Goal: Task Accomplishment & Management: Complete application form

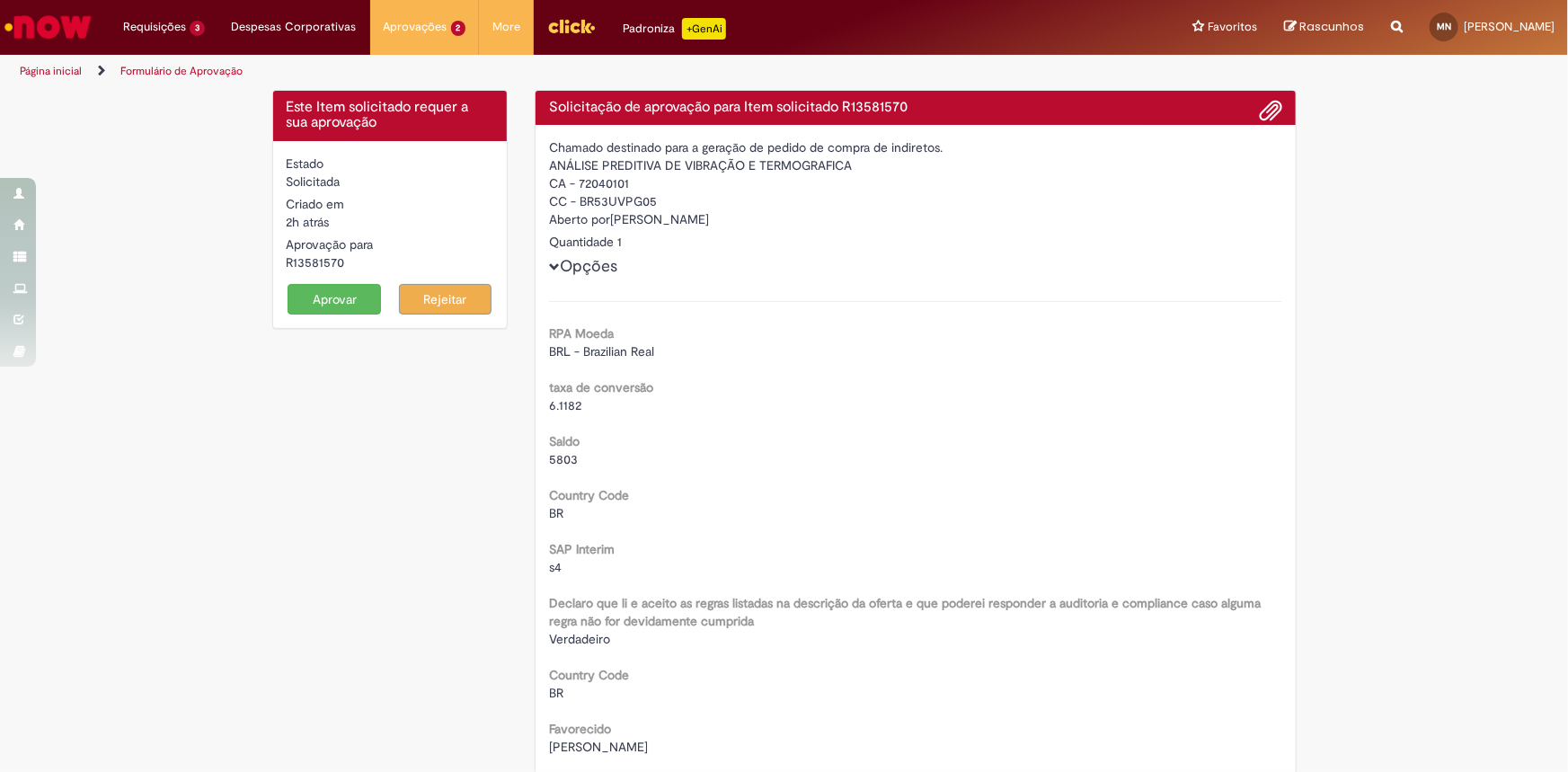
click at [314, 262] on div "R13581570" at bounding box center [391, 262] width 208 height 18
copy div "R13581570"
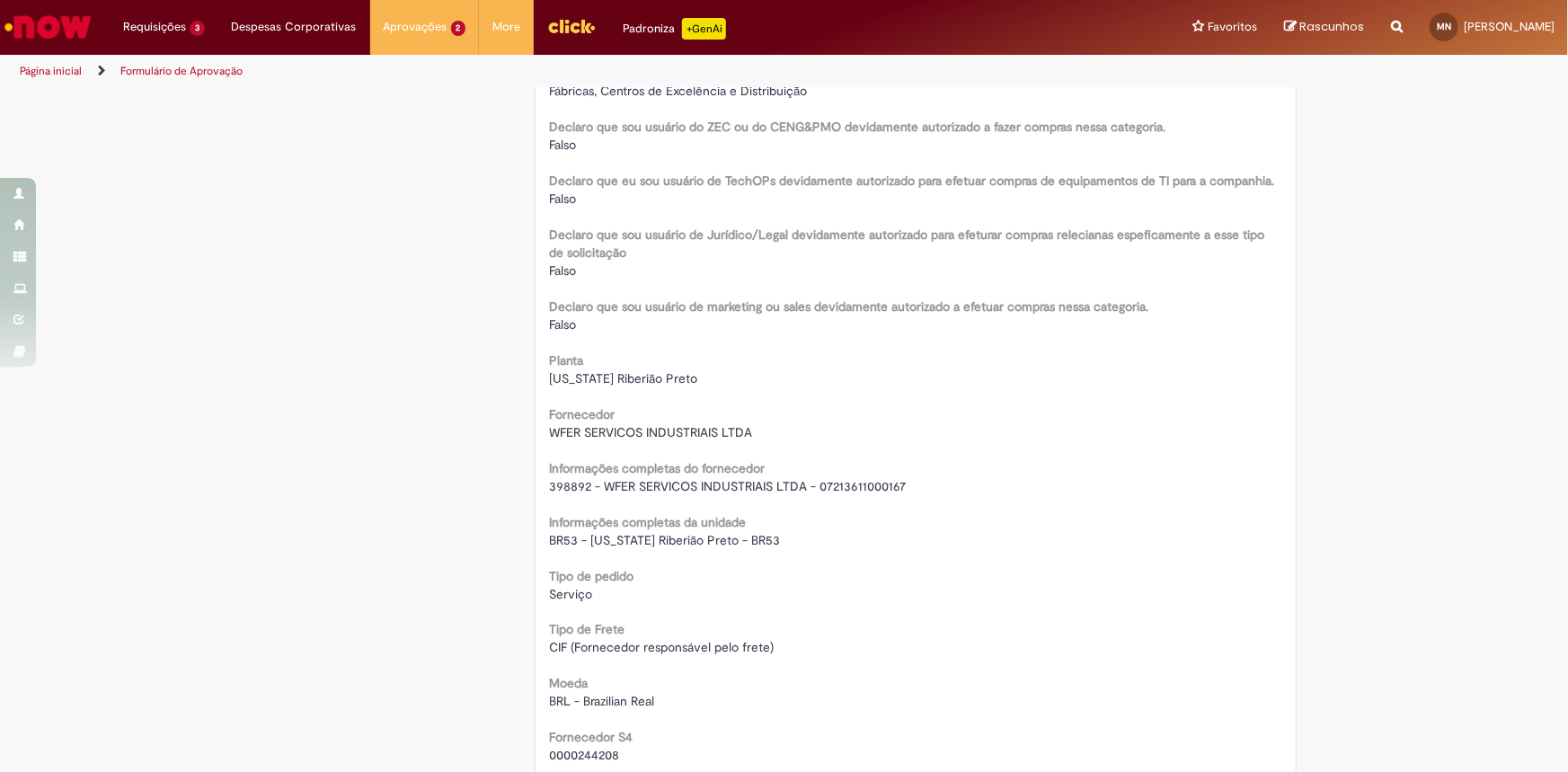
scroll to position [1388, 0]
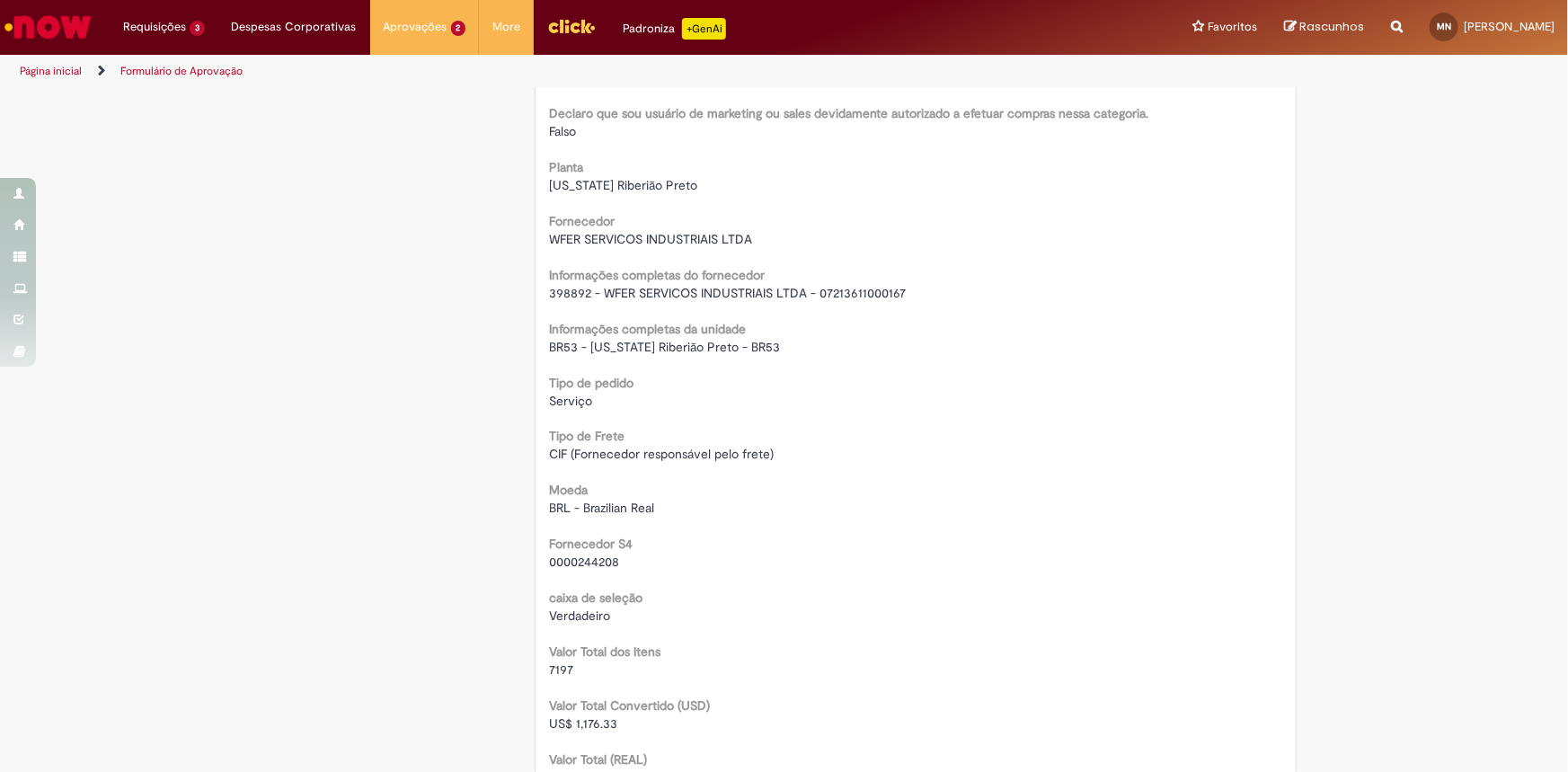
click at [672, 294] on span "398892 - WFER SERVICOS INDUSTRIAIS LTDA - 07213611000167" at bounding box center [727, 292] width 357 height 16
copy div "398892 - WFER SERVICOS INDUSTRIAIS LTDA - 07213611000167"
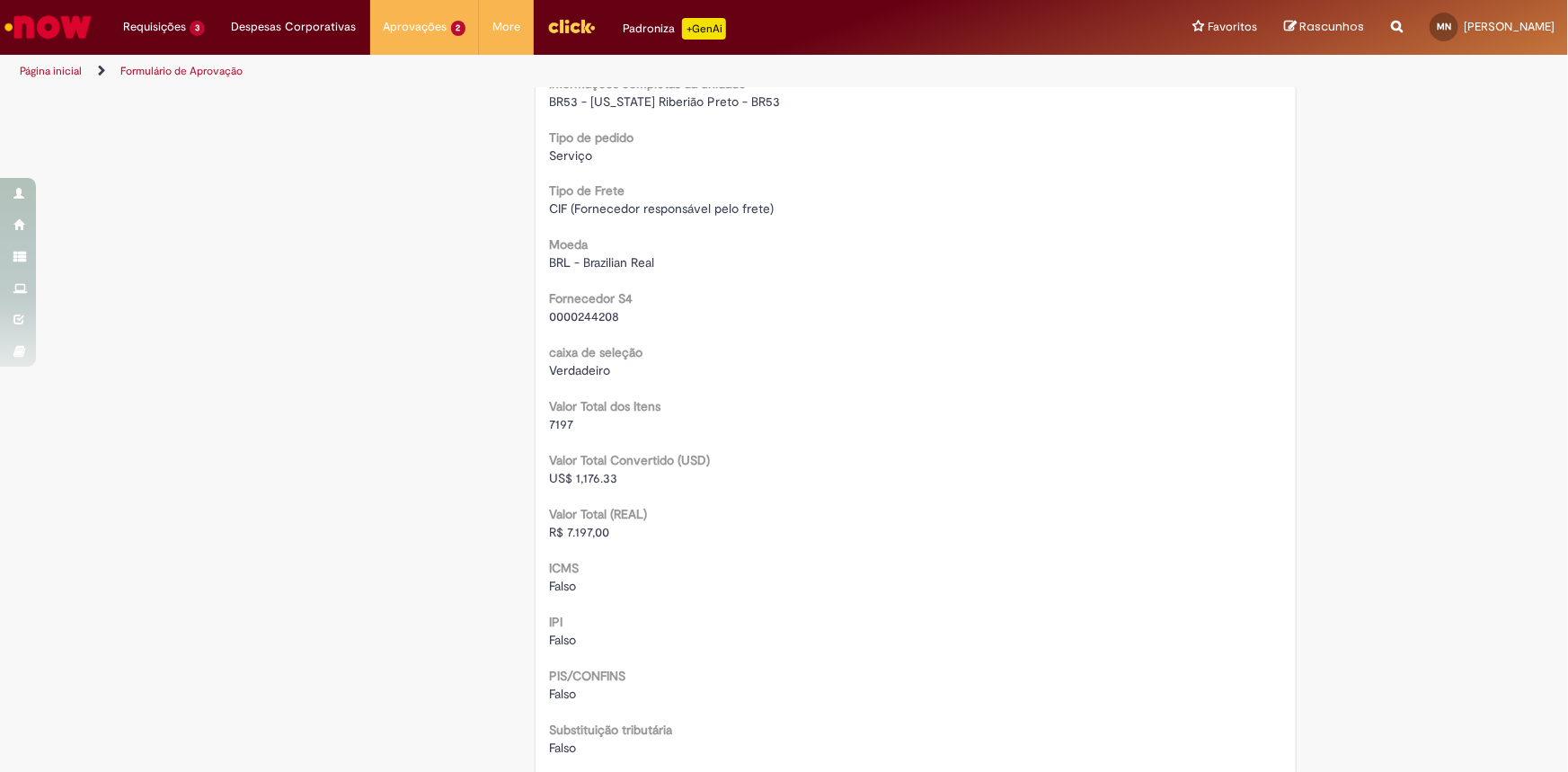
click at [582, 534] on span "R$ 7.197,00" at bounding box center [579, 532] width 60 height 16
copy span "7.197,00"
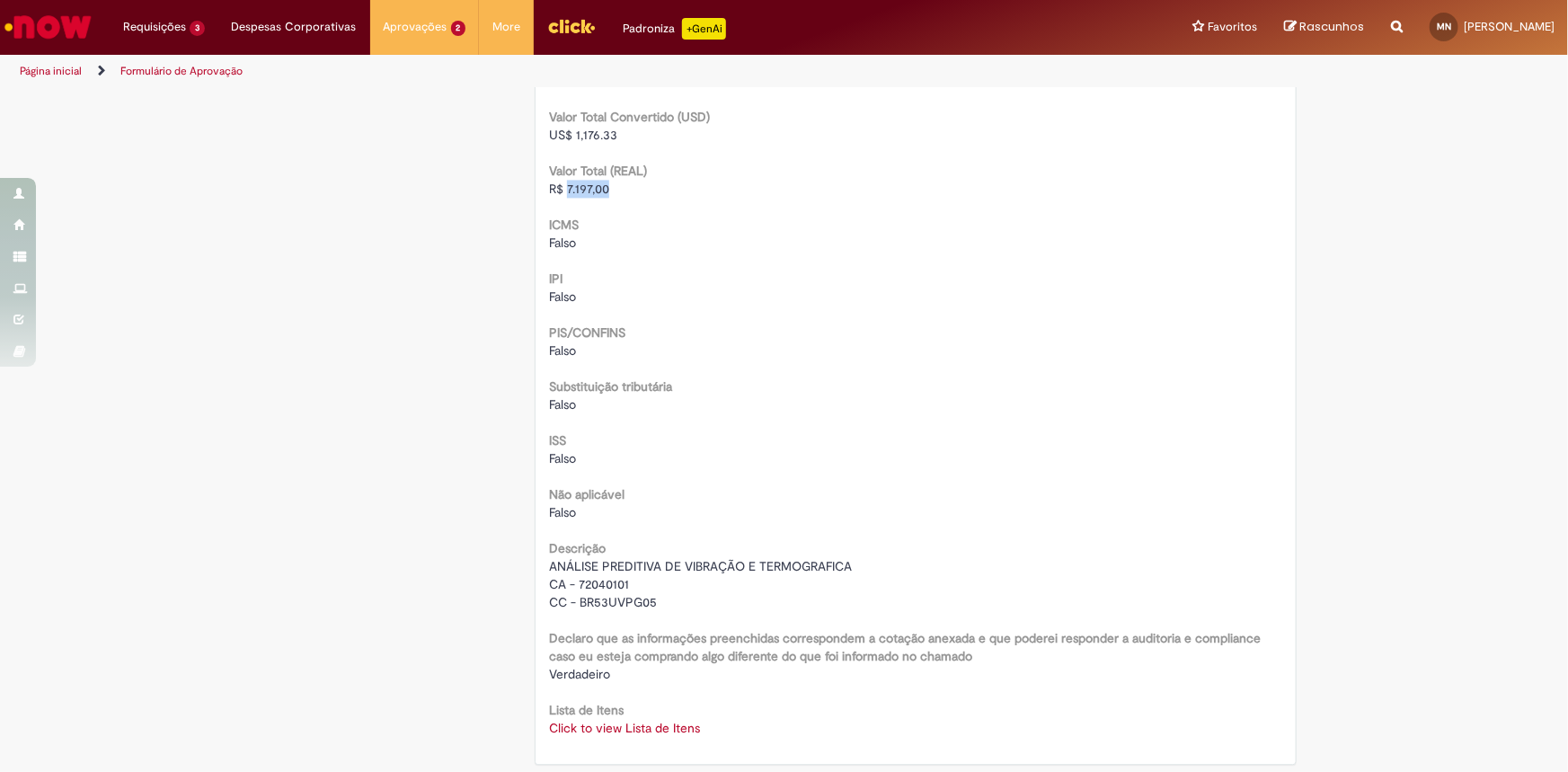
scroll to position [2124, 0]
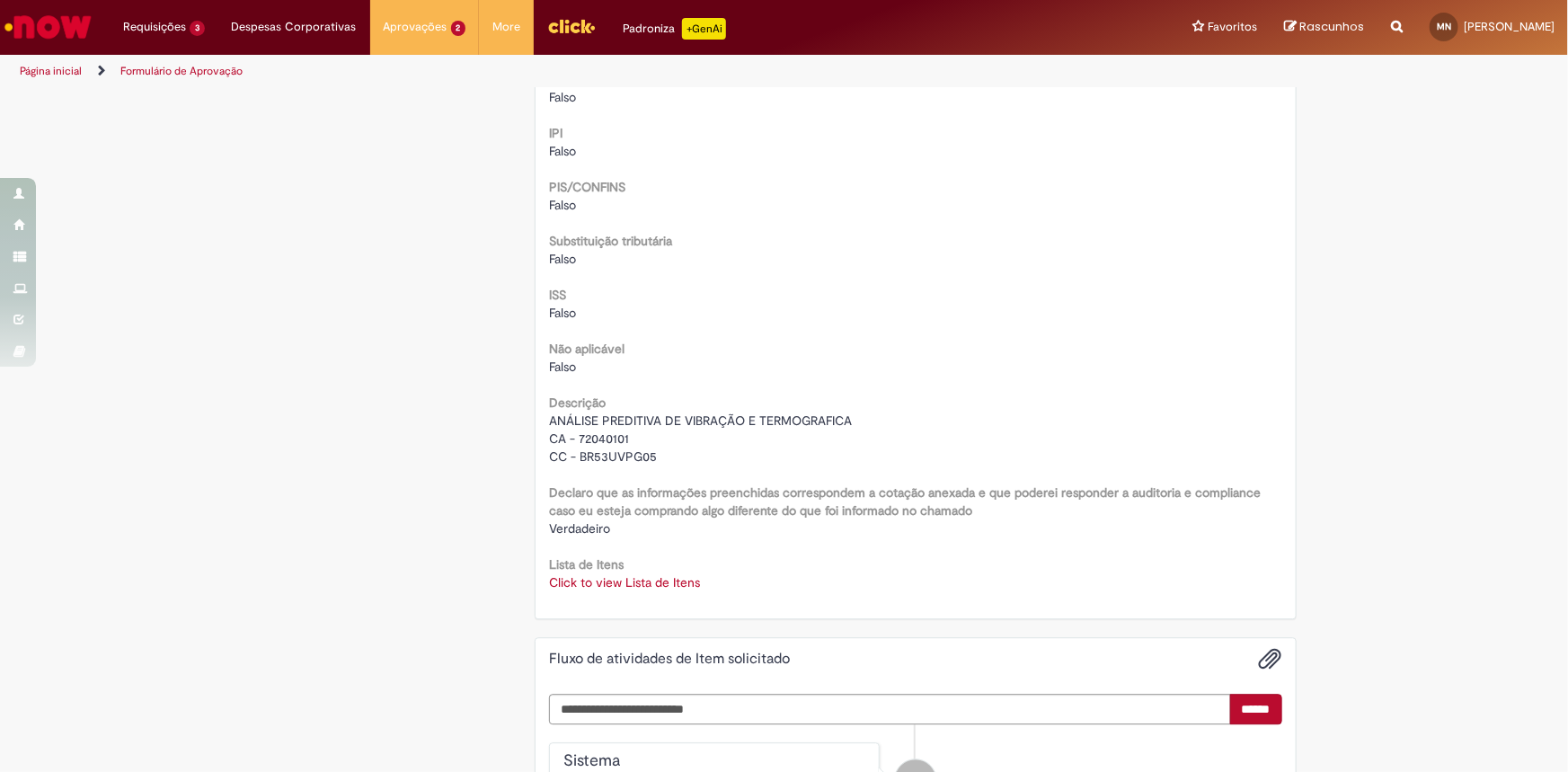
click at [618, 585] on link "Click to view Lista de Itens" at bounding box center [624, 582] width 151 height 16
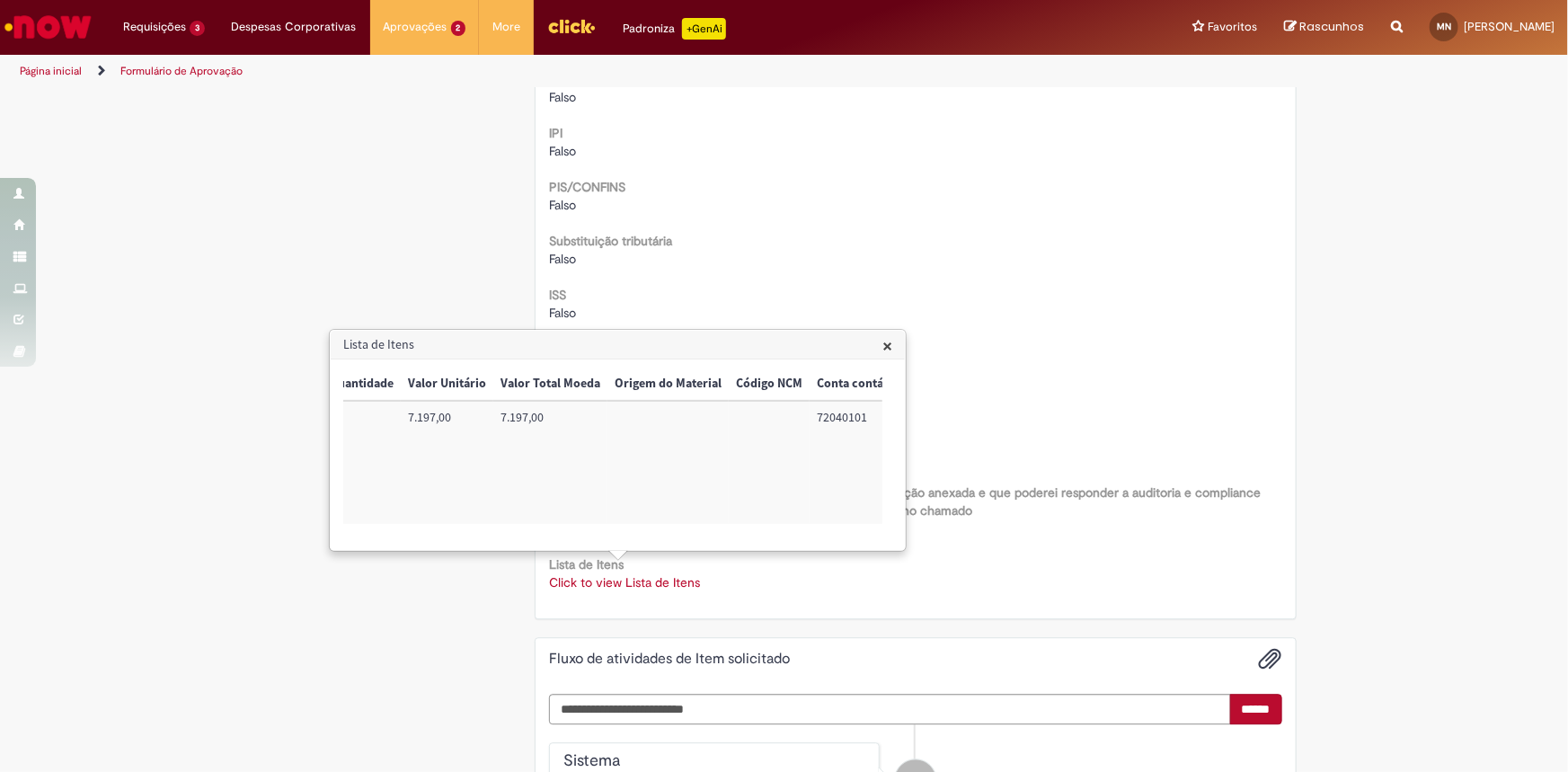
scroll to position [0, 736]
click at [573, 412] on td "72040101" at bounding box center [592, 462] width 96 height 123
copy td "72040101"
click at [826, 414] on td "BR53UVPG05" at bounding box center [835, 462] width 114 height 123
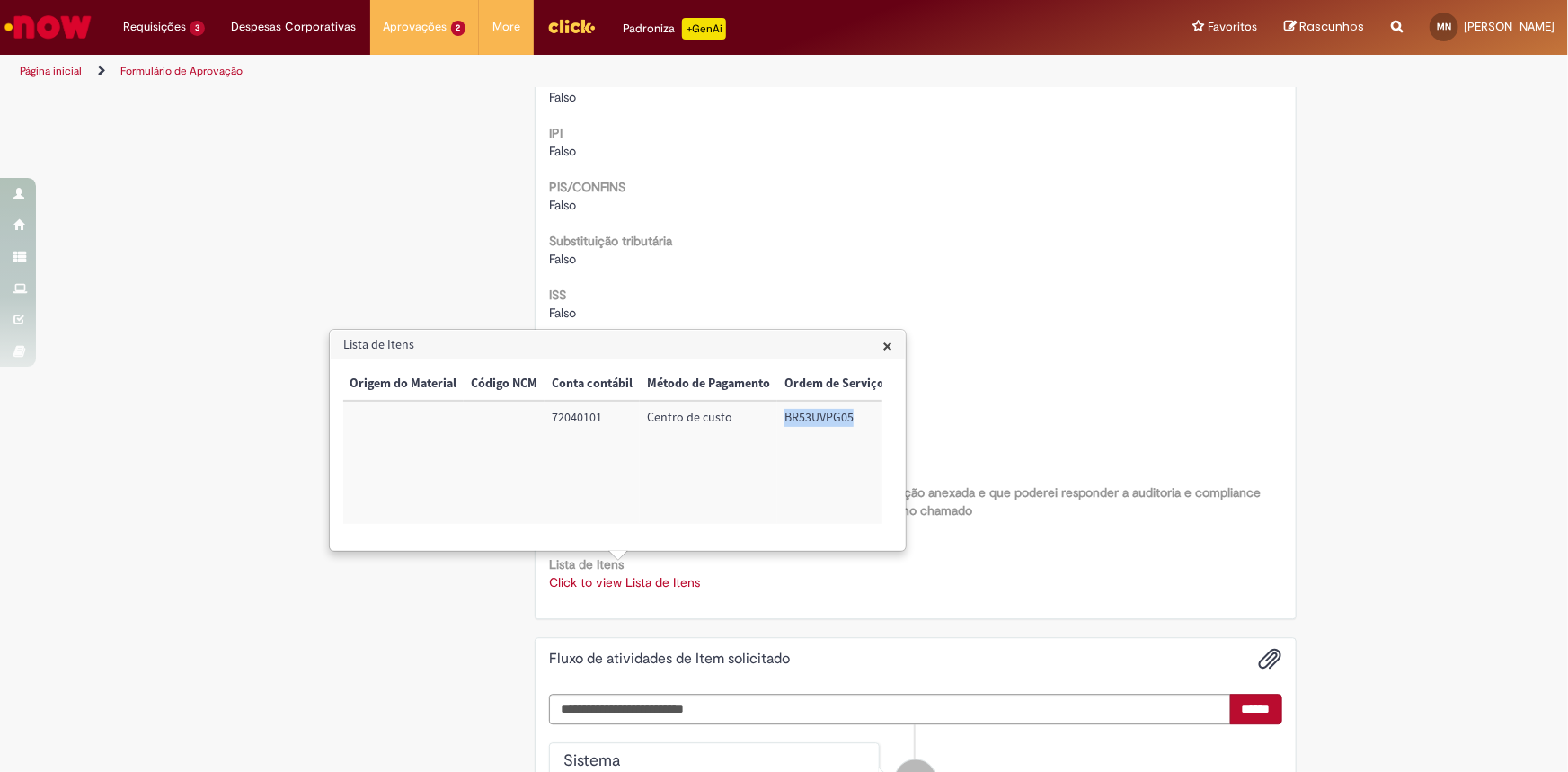
click at [826, 414] on td "BR53UVPG05" at bounding box center [835, 462] width 114 height 123
copy td "BR53UVPG05"
click at [886, 349] on span "×" at bounding box center [887, 346] width 10 height 24
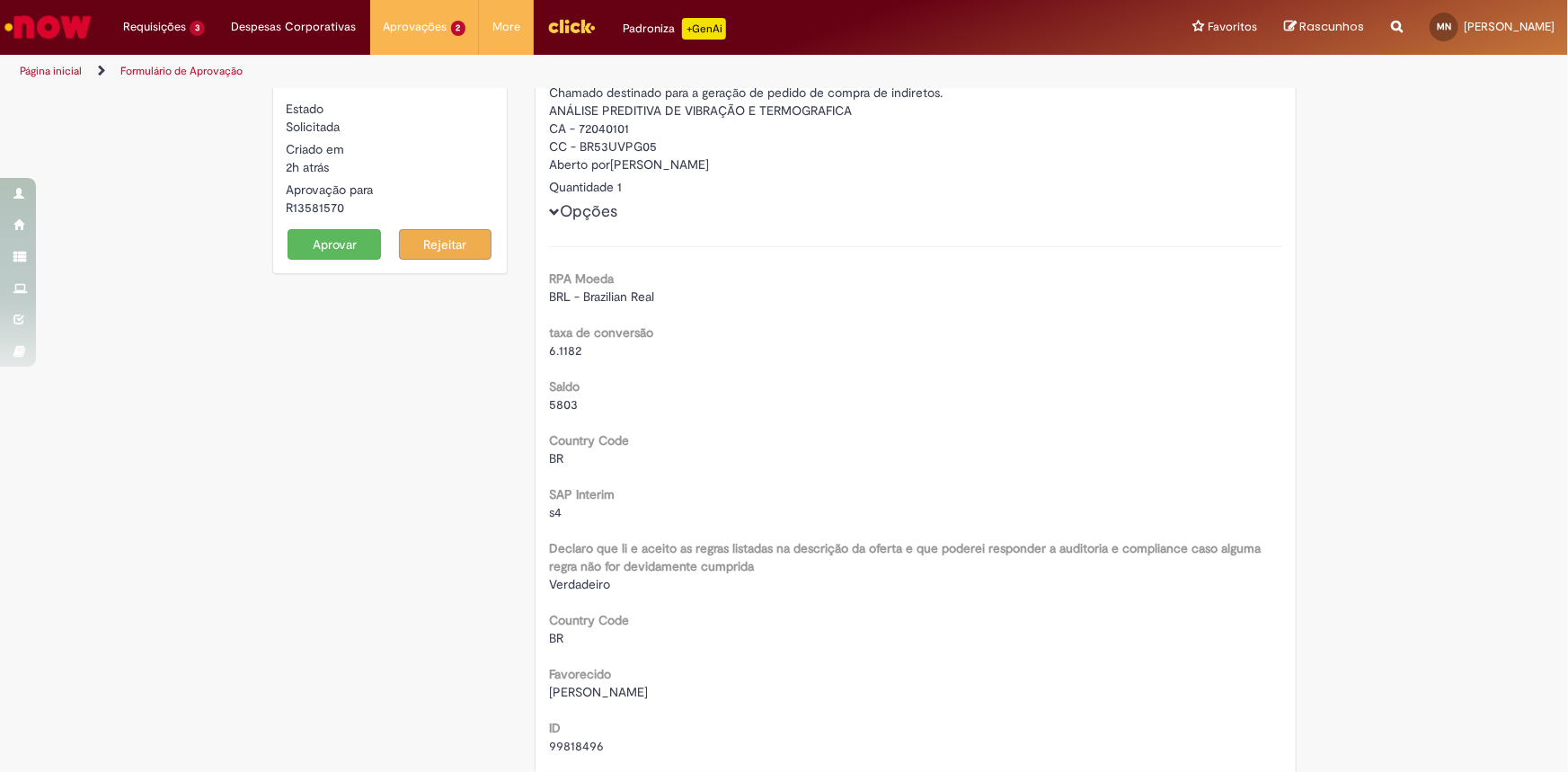
scroll to position [0, 0]
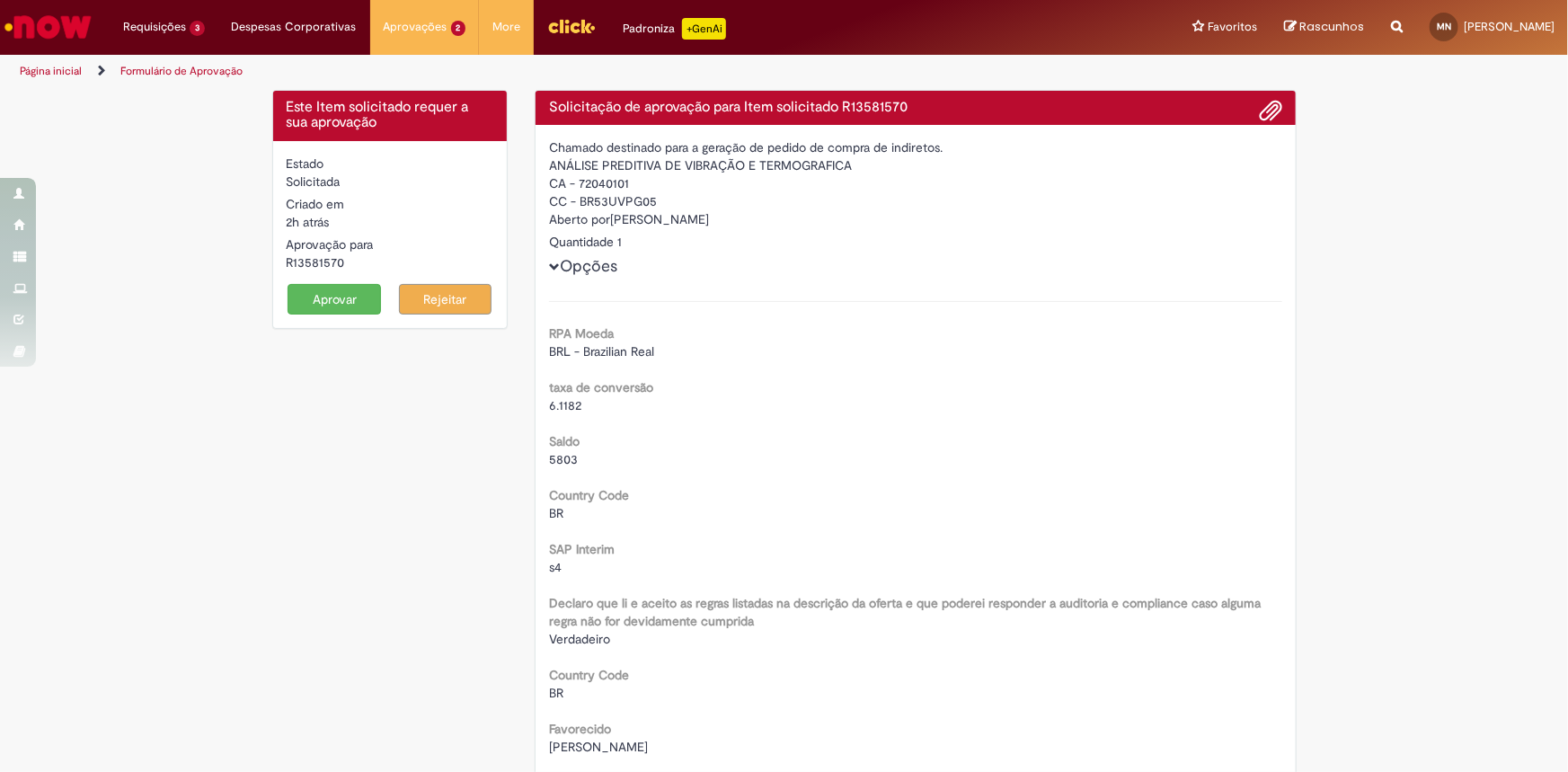
click at [342, 300] on button "Aprovar" at bounding box center [334, 299] width 94 height 31
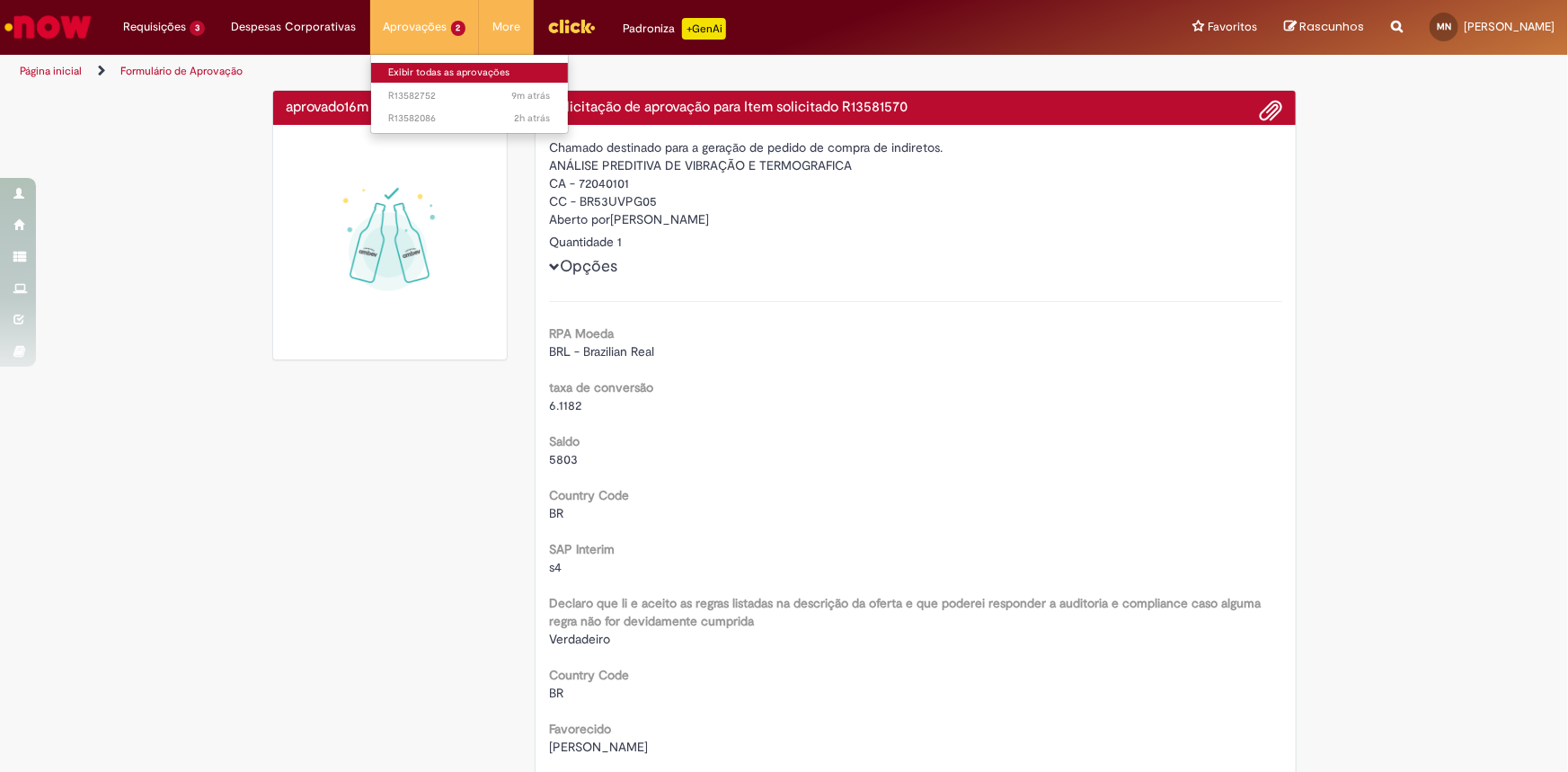
click at [416, 66] on link "Exibir todas as aprovações" at bounding box center [469, 72] width 198 height 20
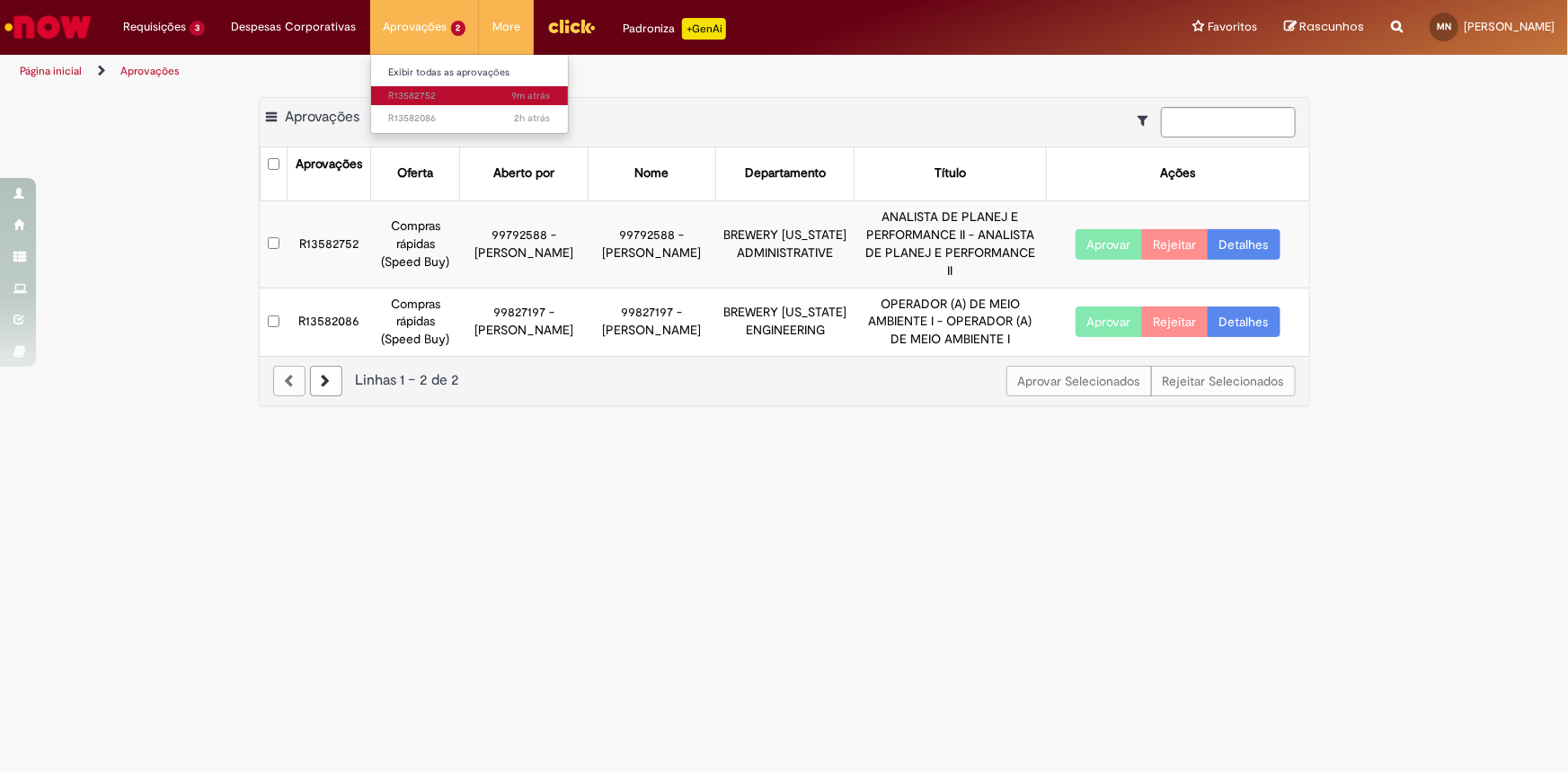
click at [412, 89] on span "9m atrás 9 minutos atrás R13582752" at bounding box center [469, 96] width 162 height 14
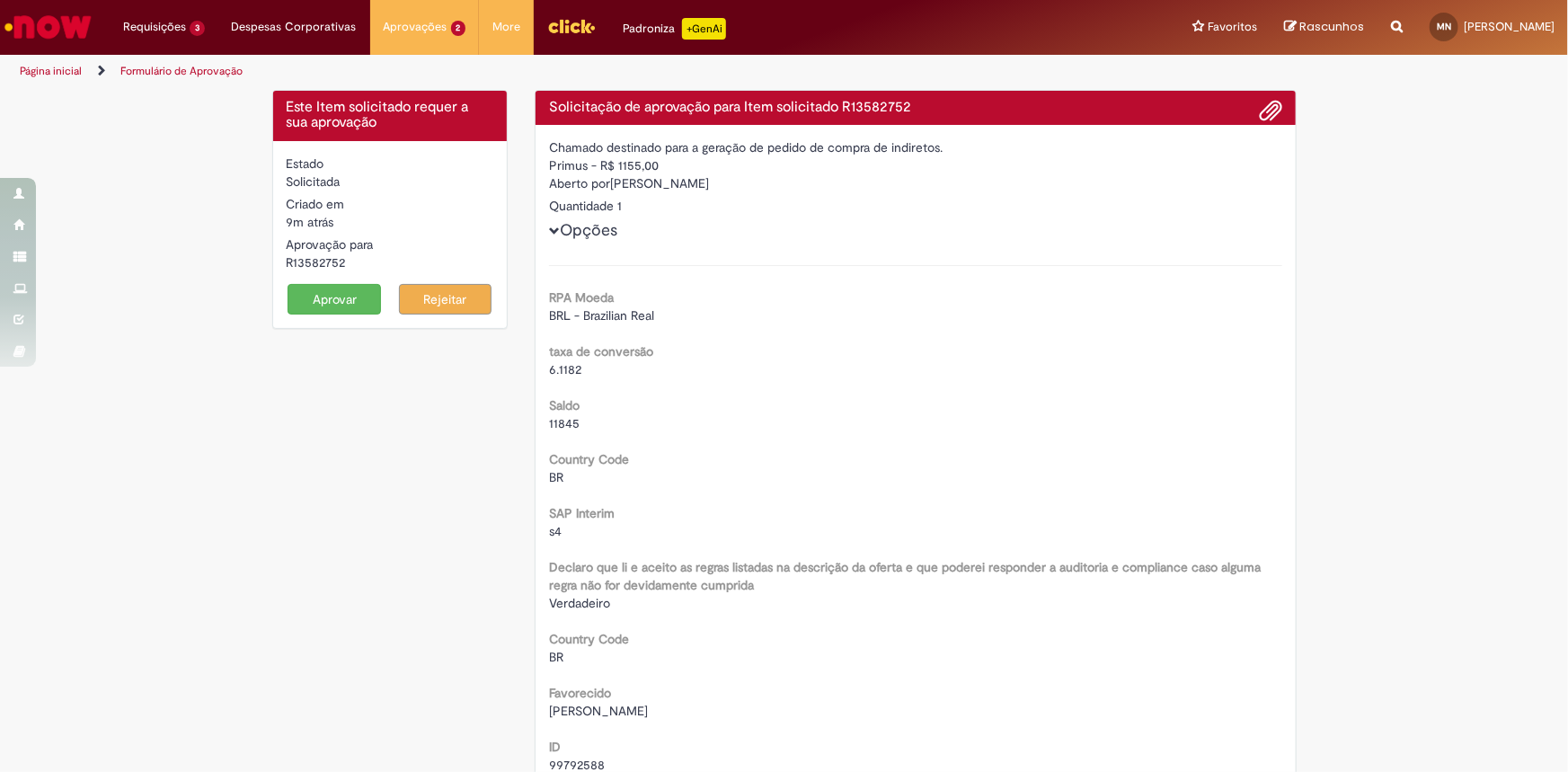
click at [316, 260] on div "R13582752" at bounding box center [391, 262] width 208 height 18
copy div "R13582752"
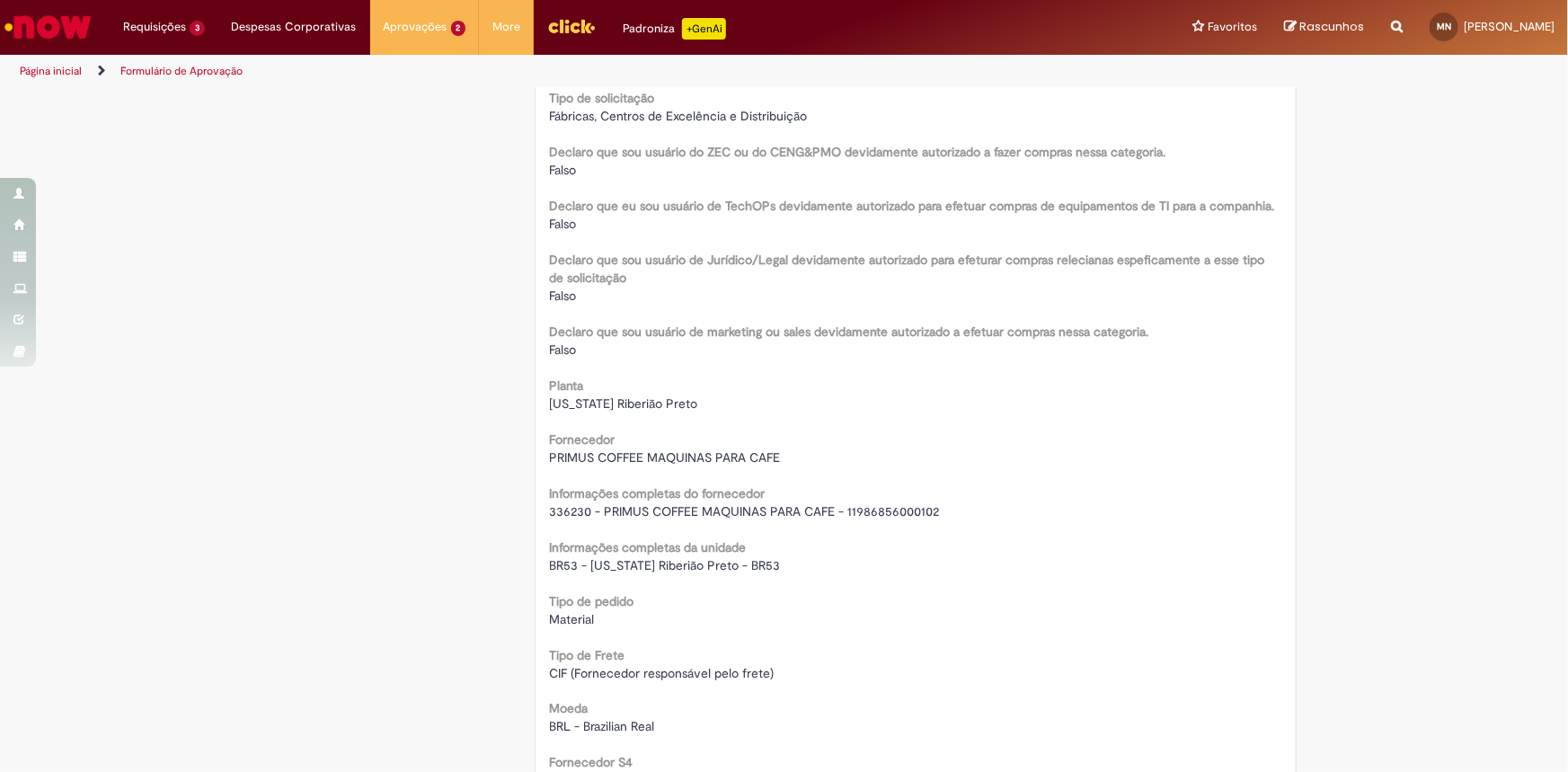
scroll to position [1144, 0]
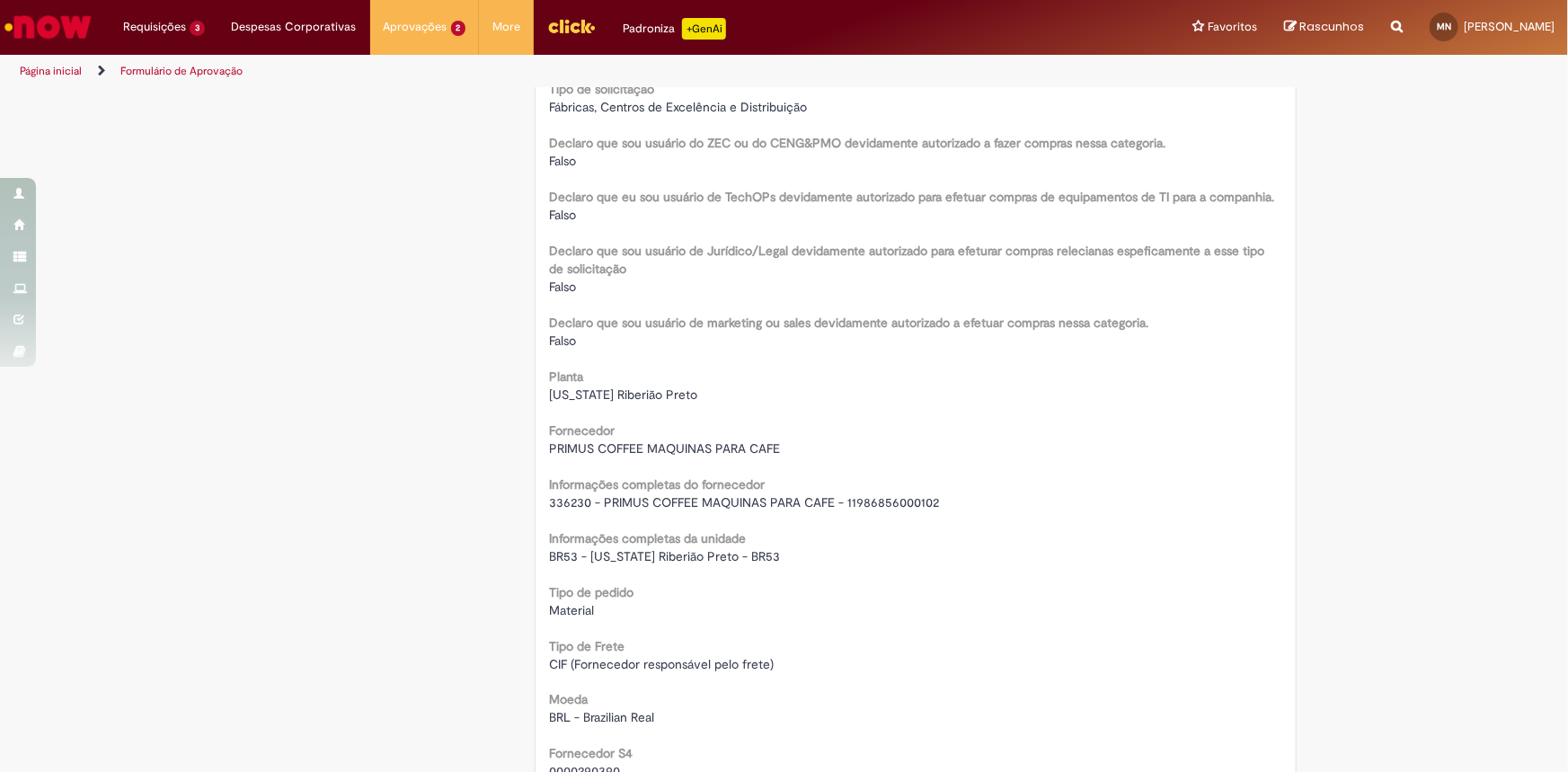
click at [619, 502] on span "336230 - PRIMUS COFFEE MAQUINAS PARA CAFE - 11986856000102" at bounding box center [744, 502] width 390 height 16
copy div "336230 - PRIMUS COFFEE MAQUINAS PARA CAFE - 11986856000102"
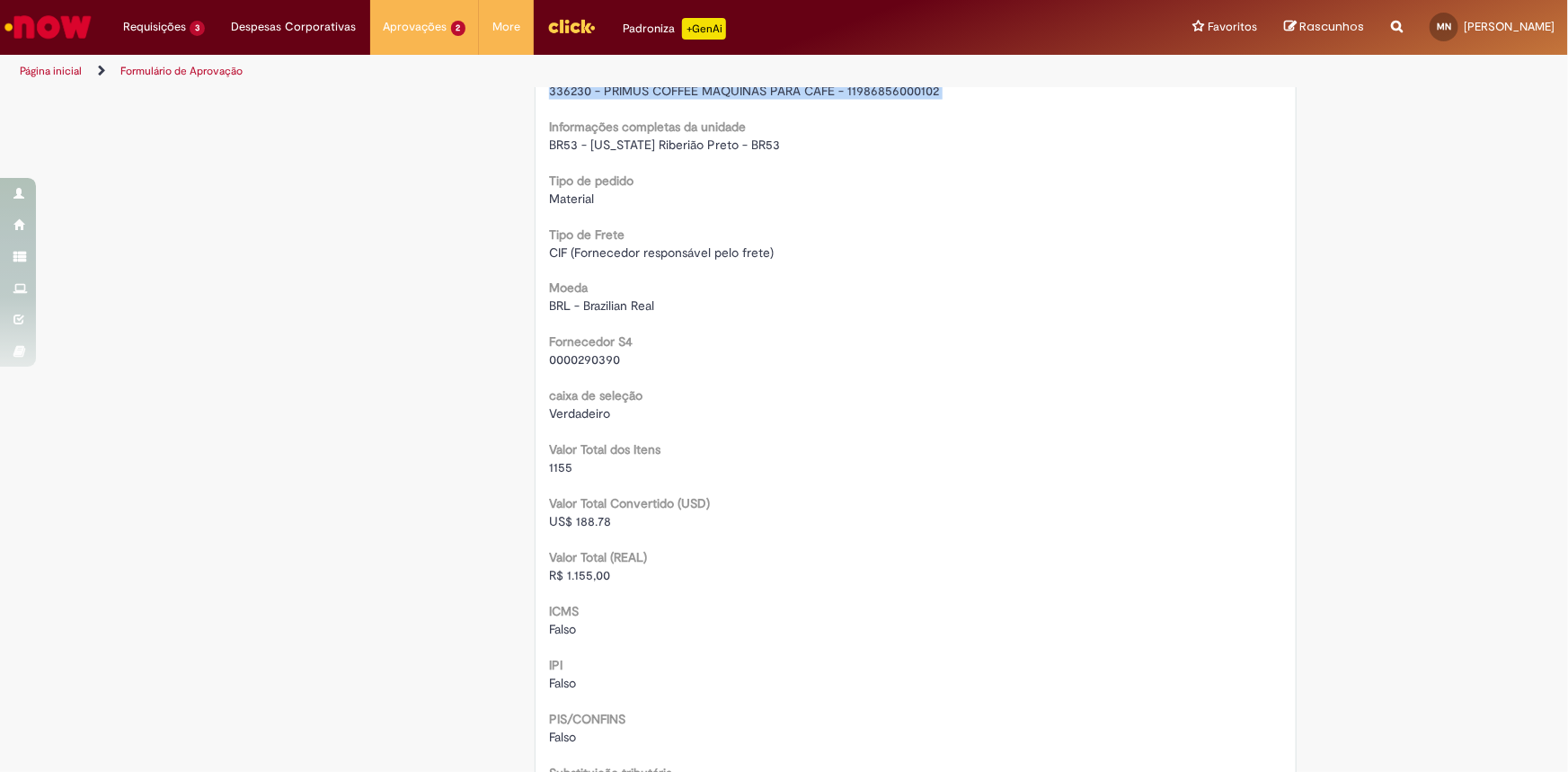
scroll to position [1634, 0]
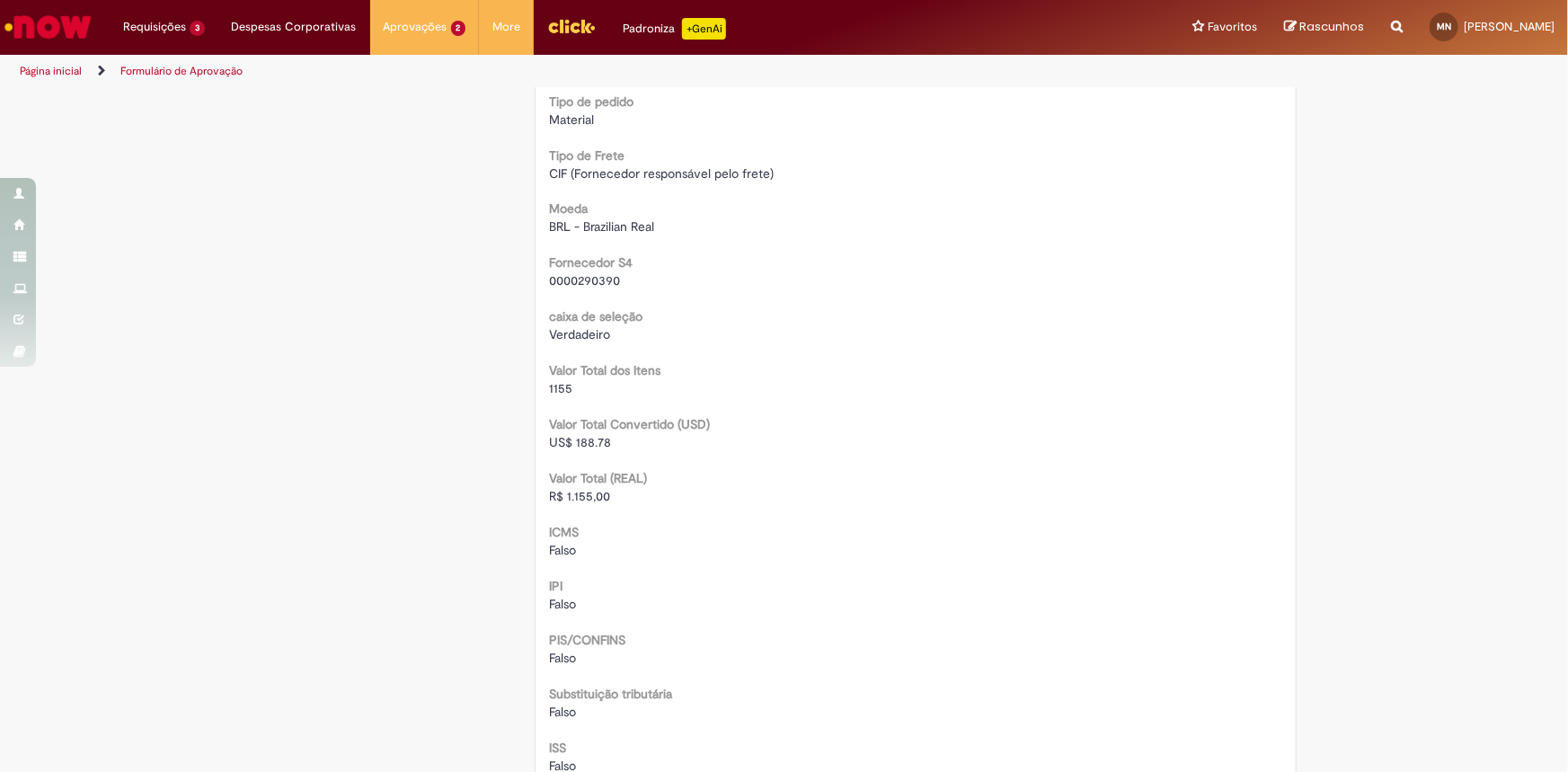
click at [569, 496] on span "R$ 1.155,00" at bounding box center [579, 497] width 61 height 16
copy span "1.155,00"
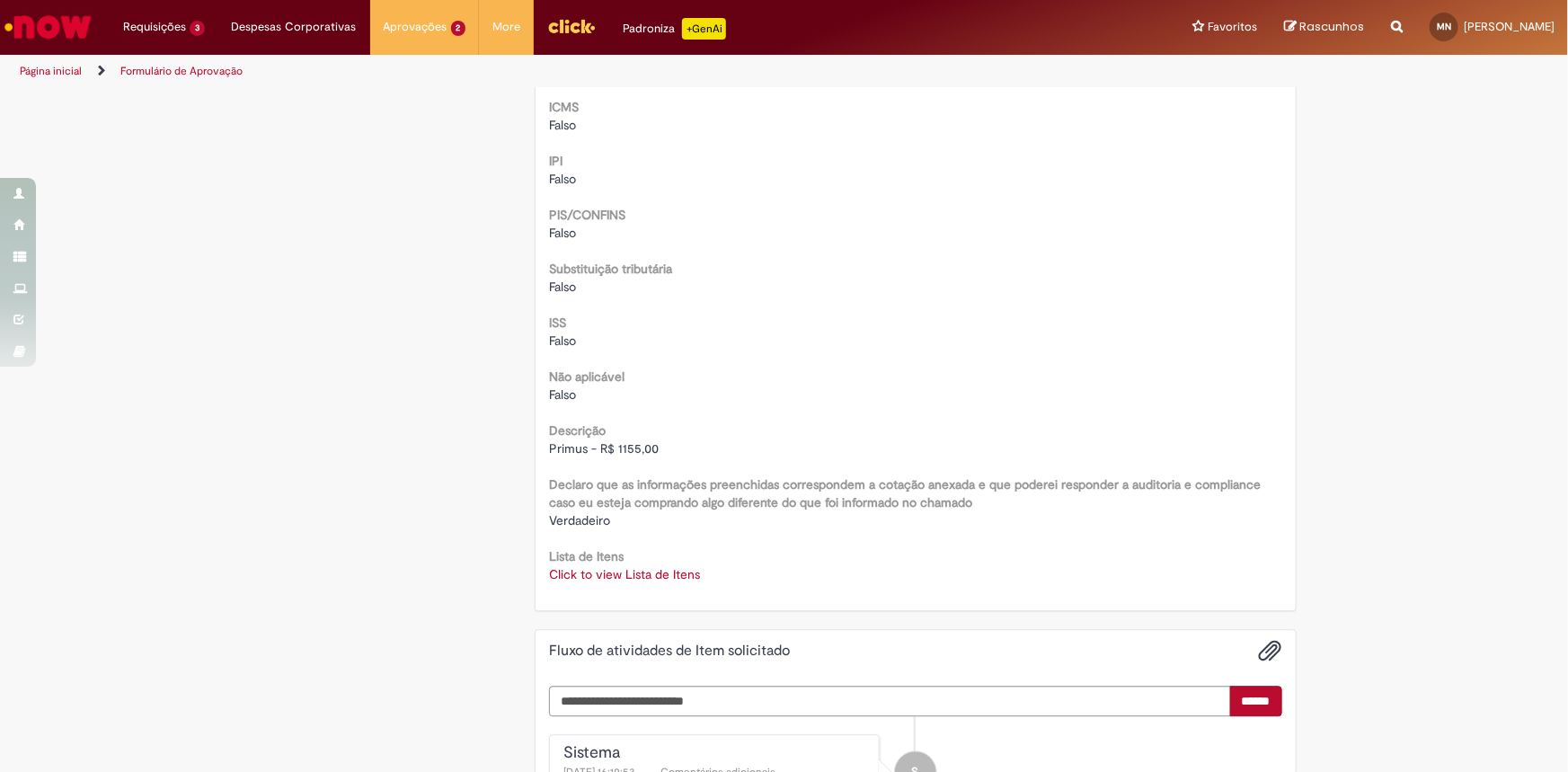
scroll to position [2206, 0]
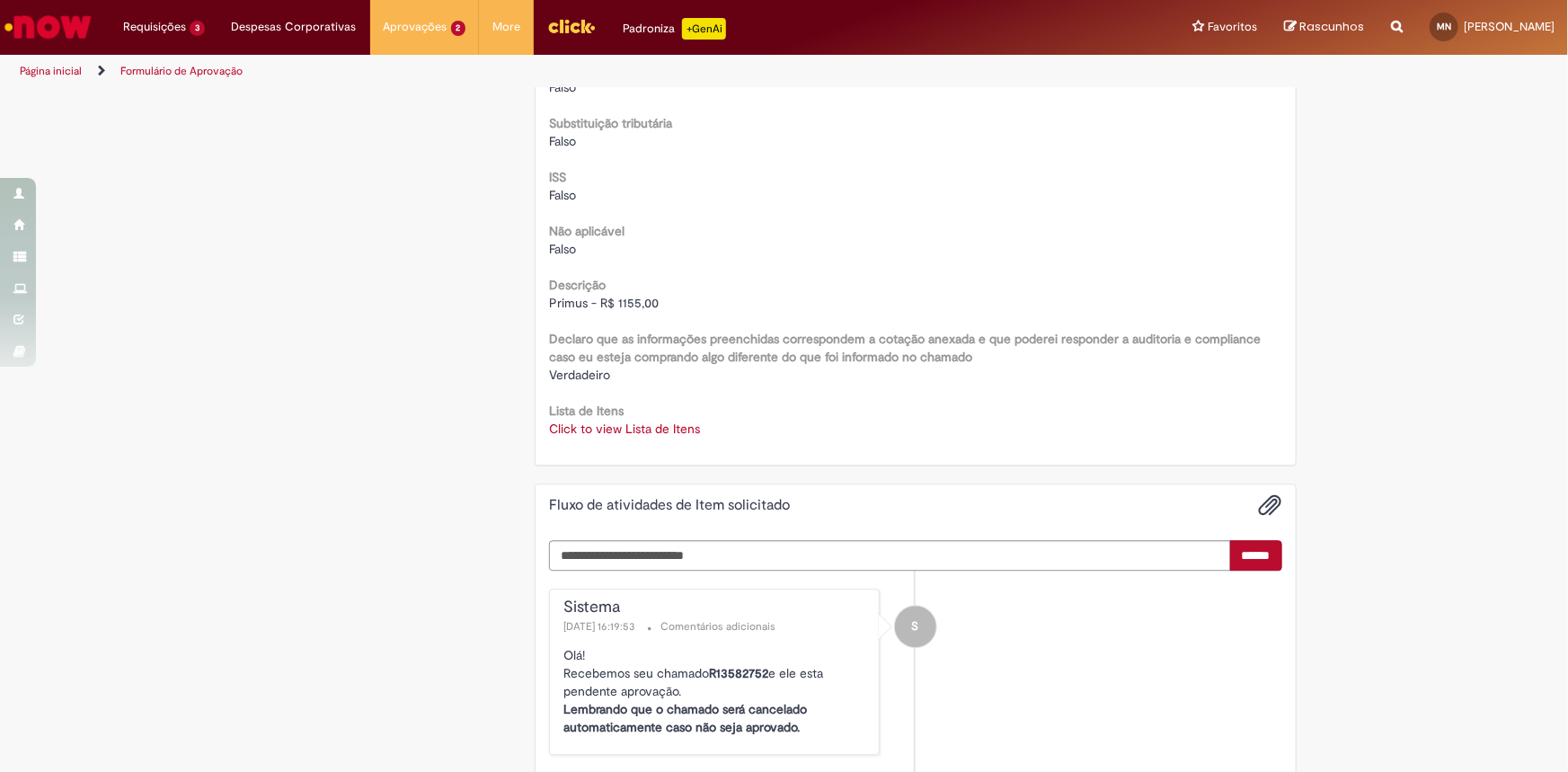
click at [624, 431] on link "Click to view Lista de Itens" at bounding box center [624, 428] width 151 height 16
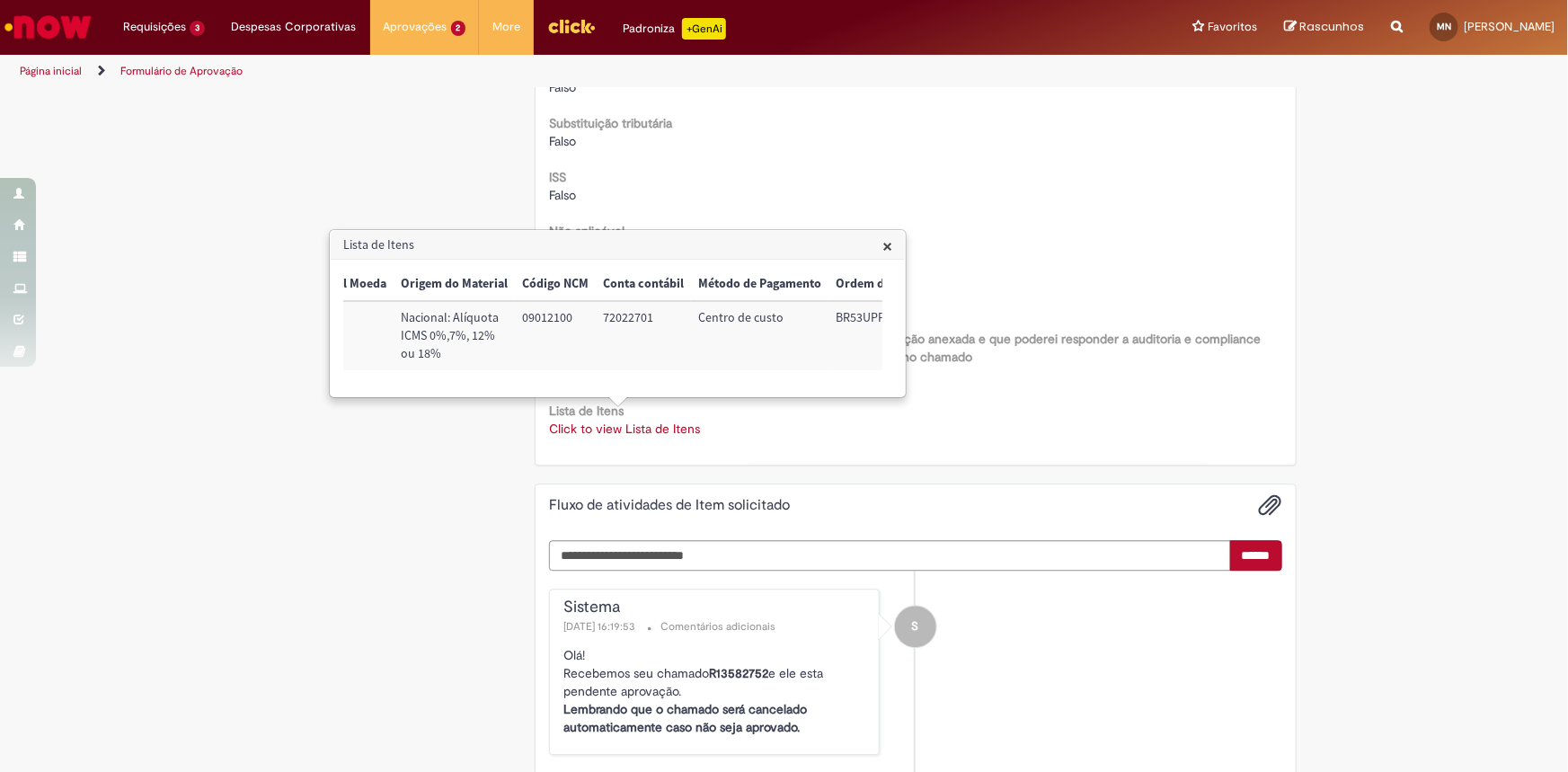
scroll to position [0, 730]
click at [573, 315] on td "72022701" at bounding box center [593, 335] width 96 height 69
copy td "72022701"
click at [803, 319] on td "BR53UPPU03" at bounding box center [836, 335] width 114 height 69
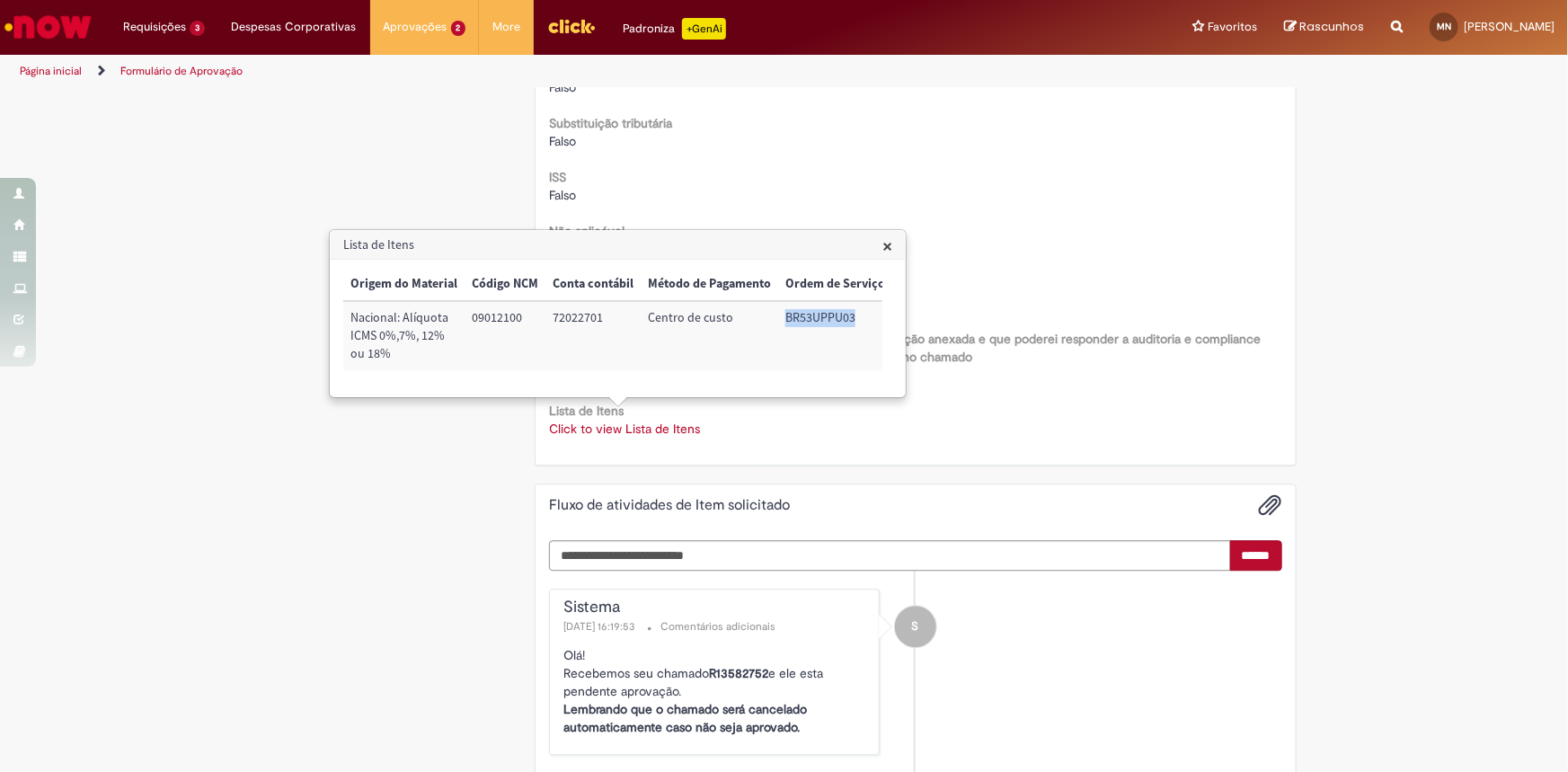
click at [803, 319] on td "BR53UPPU03" at bounding box center [836, 335] width 114 height 69
copy td "BR53UPPU03"
click at [888, 249] on span "×" at bounding box center [887, 245] width 10 height 24
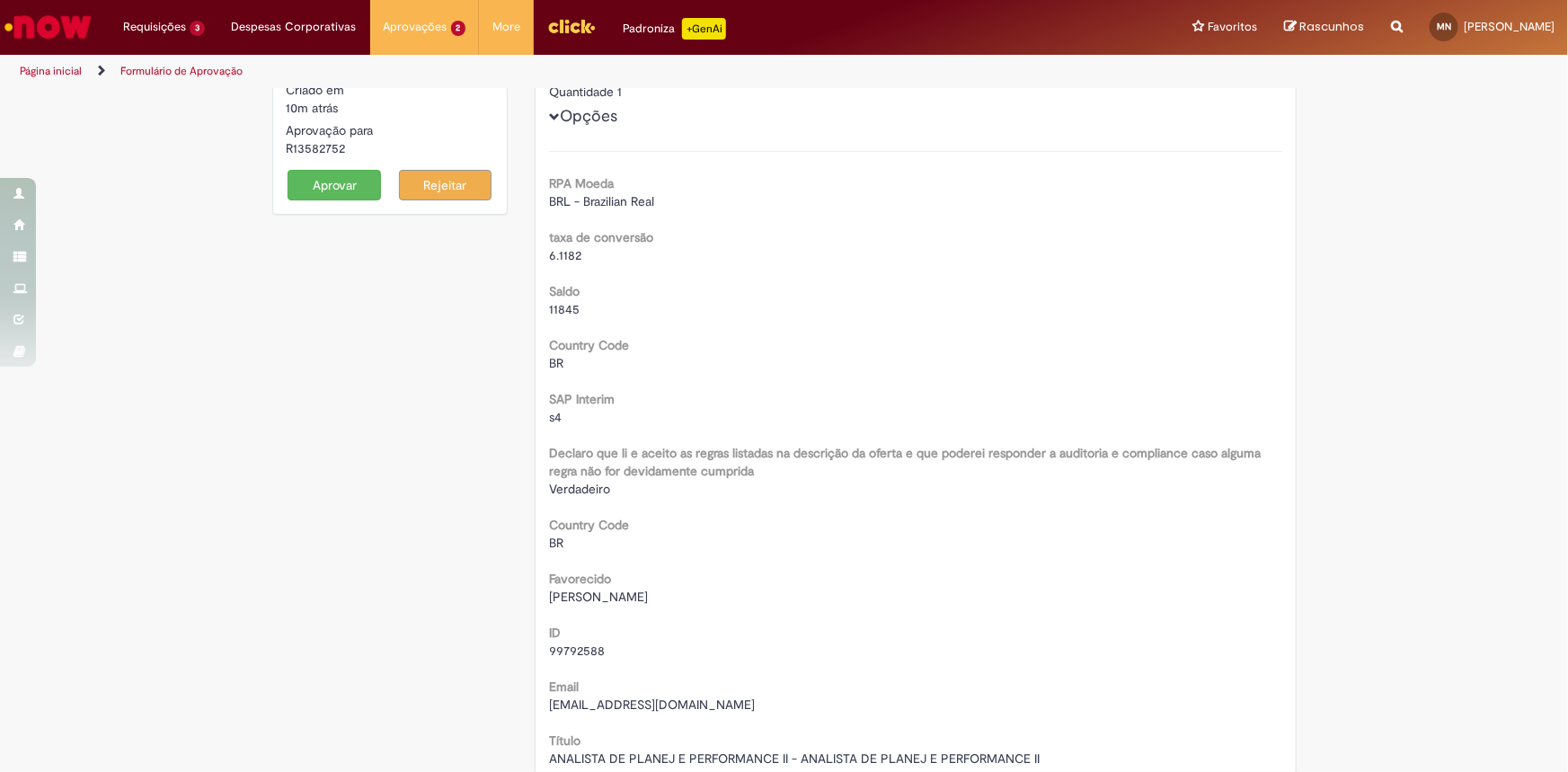
scroll to position [0, 0]
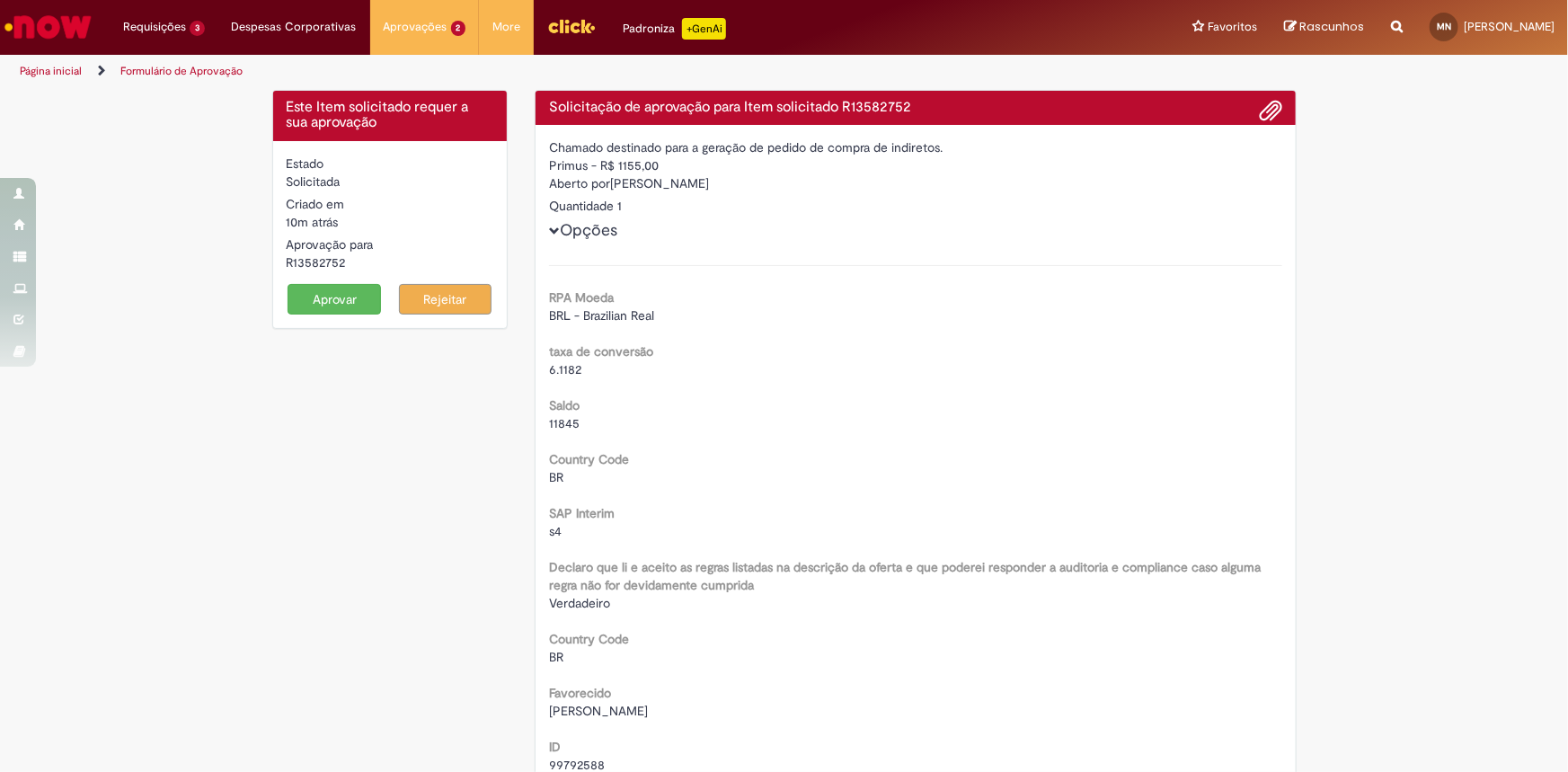
click at [305, 291] on button "Aprovar" at bounding box center [334, 299] width 94 height 31
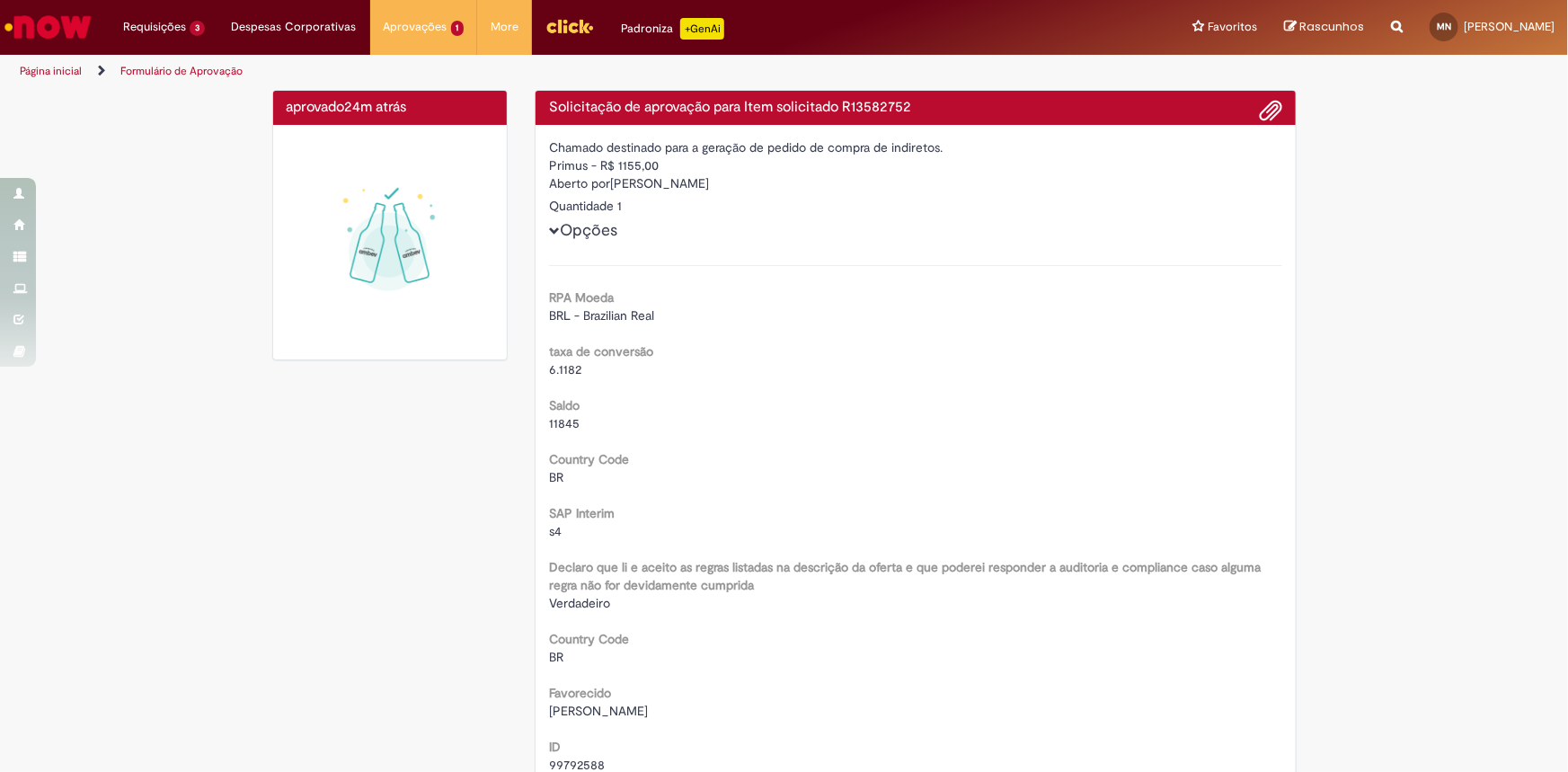
click at [43, 24] on img "Ir para a Homepage" at bounding box center [48, 27] width 93 height 36
